Goal: Check status: Check status

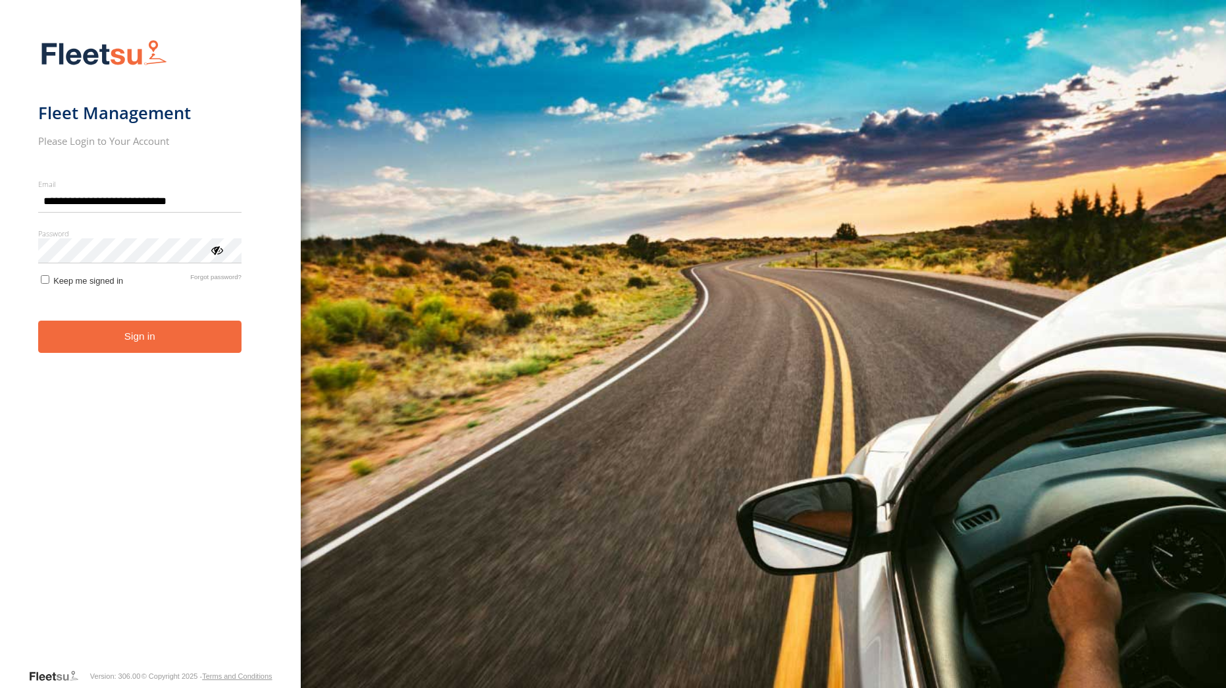
click at [79, 340] on button "Sign in" at bounding box center [139, 336] width 203 height 32
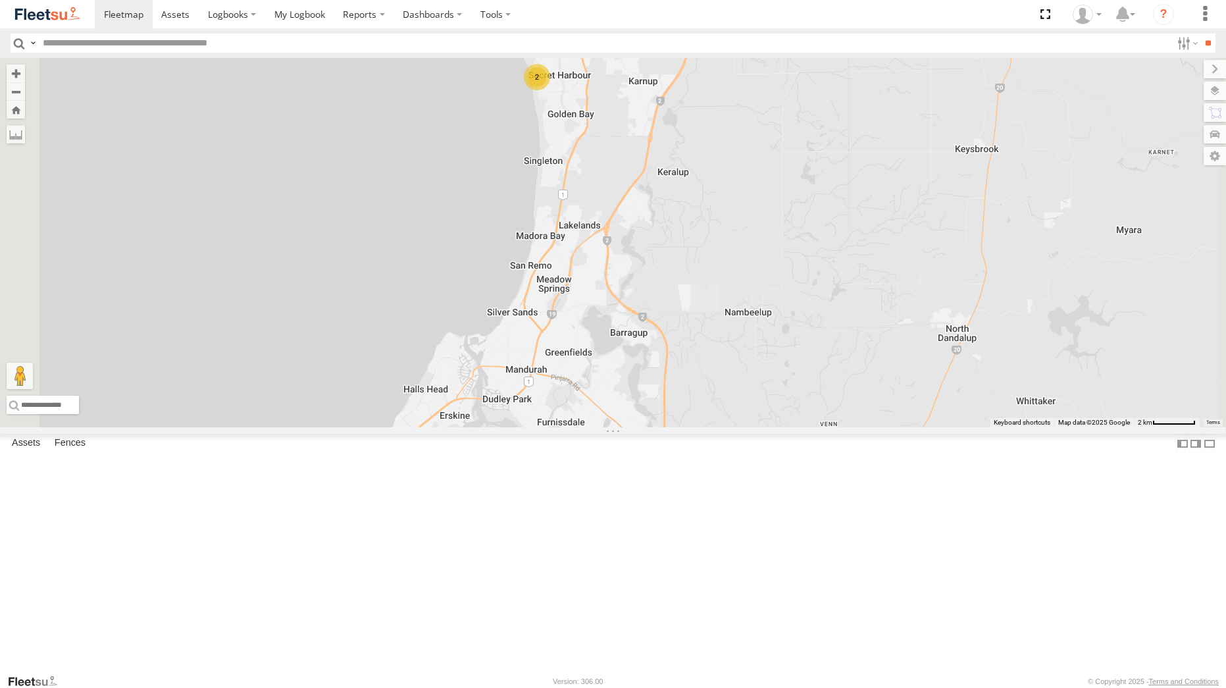
click at [550, 90] on div "2" at bounding box center [537, 77] width 26 height 26
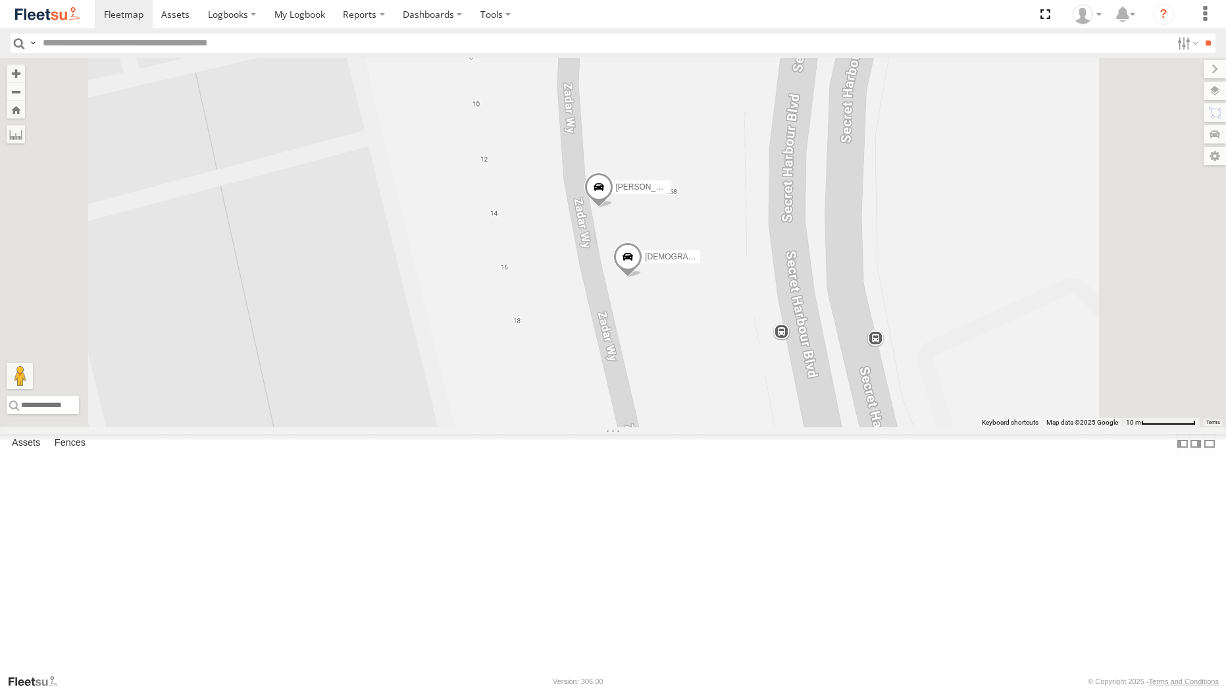
click at [642, 277] on span at bounding box center [627, 260] width 29 height 36
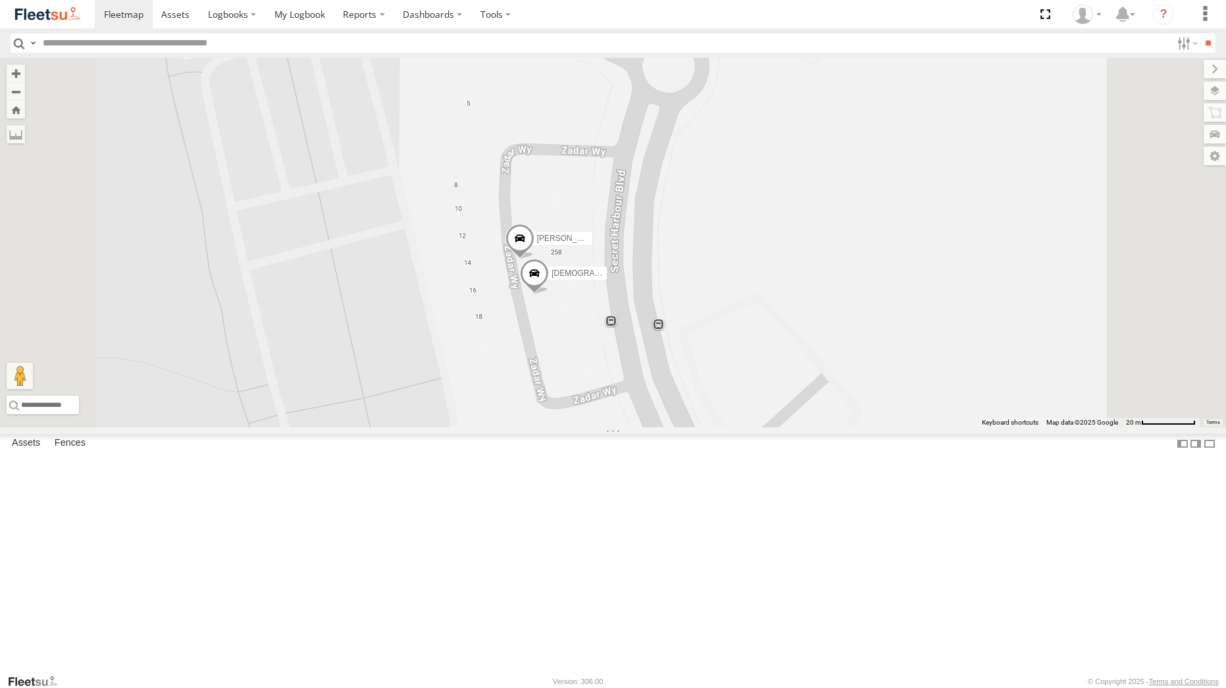
click at [549, 294] on span at bounding box center [534, 276] width 29 height 36
